Goal: Obtain resource: Download file/media

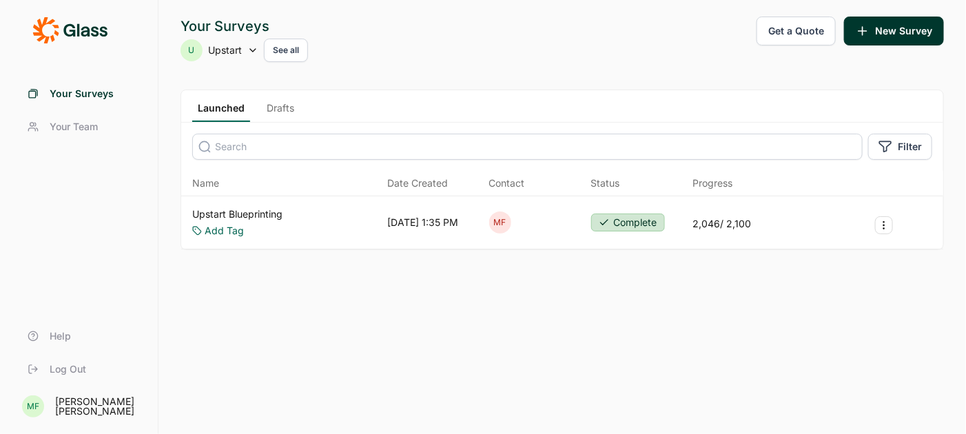
click at [271, 212] on link "Upstart Blueprinting" at bounding box center [237, 214] width 90 height 14
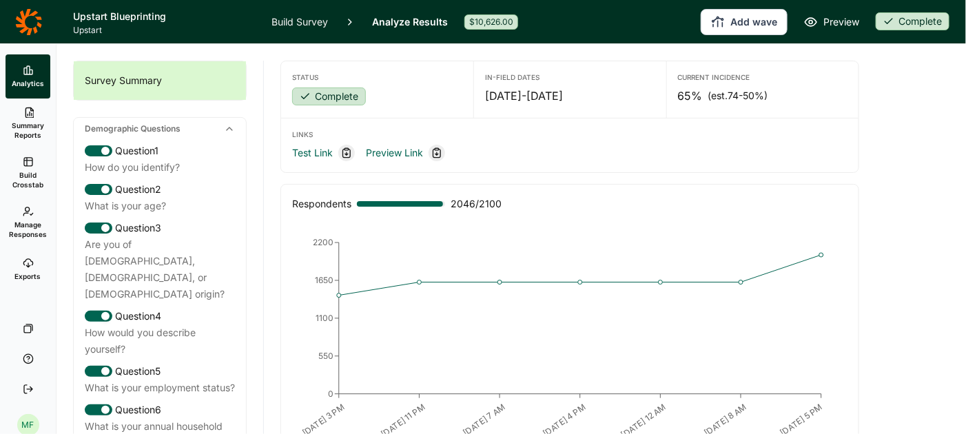
click at [32, 121] on span "Summary Reports" at bounding box center [28, 130] width 34 height 19
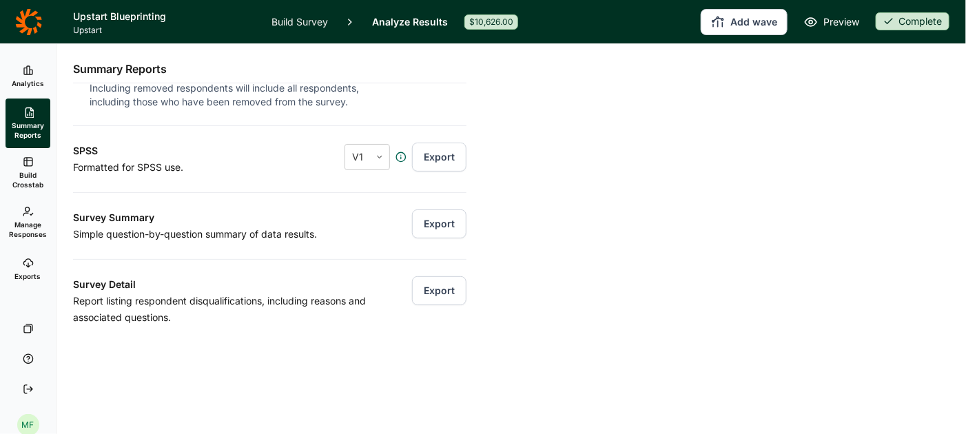
scroll to position [190, 0]
click at [449, 218] on button "Export" at bounding box center [439, 223] width 54 height 29
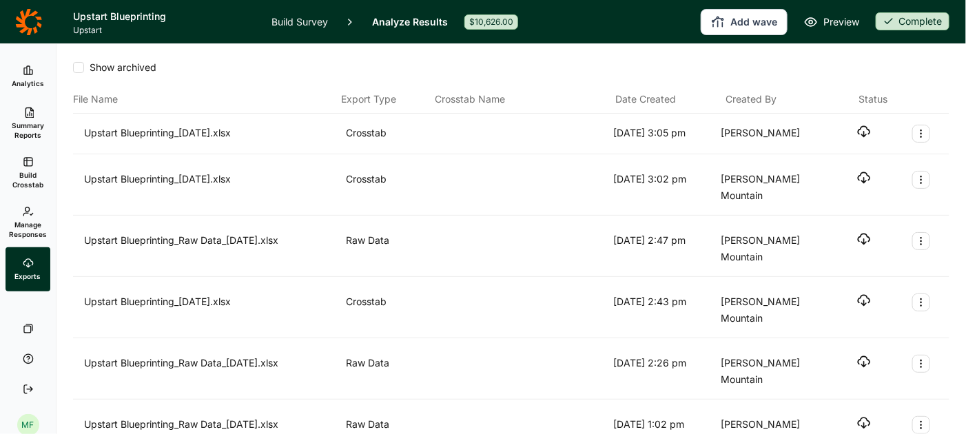
click at [866, 130] on icon "button" at bounding box center [864, 132] width 14 height 14
